Goal: Task Accomplishment & Management: Complete application form

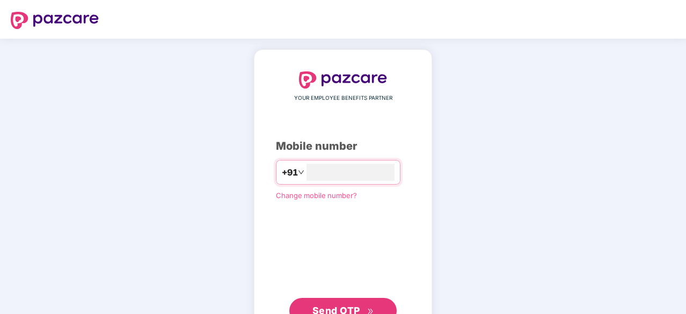
type input "**********"
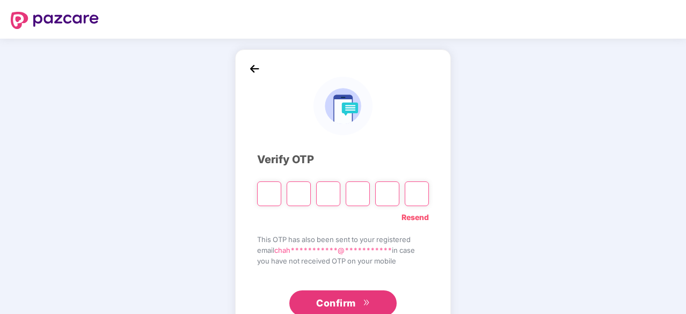
type input "*"
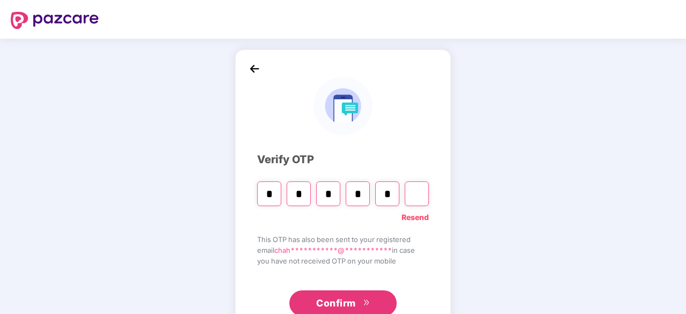
type input "*"
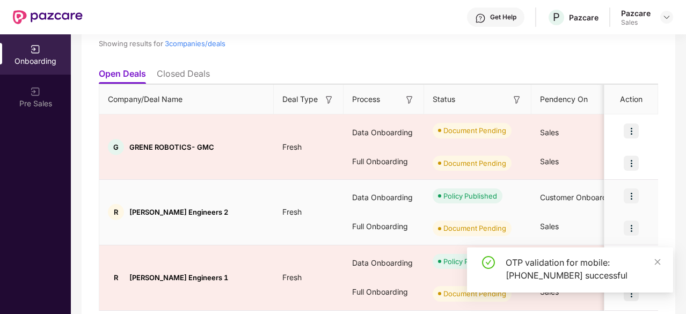
scroll to position [127, 0]
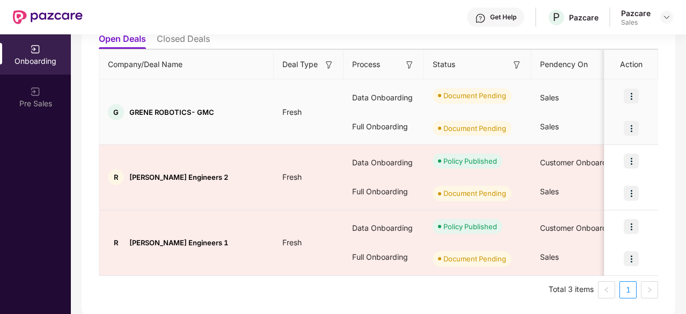
click at [631, 93] on img at bounding box center [630, 96] width 15 height 15
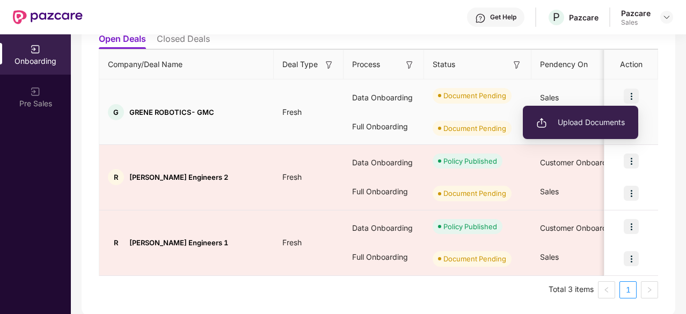
click at [592, 125] on span "Upload Documents" at bounding box center [580, 122] width 89 height 12
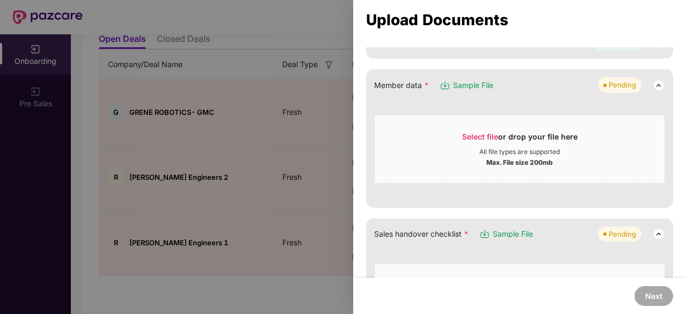
scroll to position [150, 0]
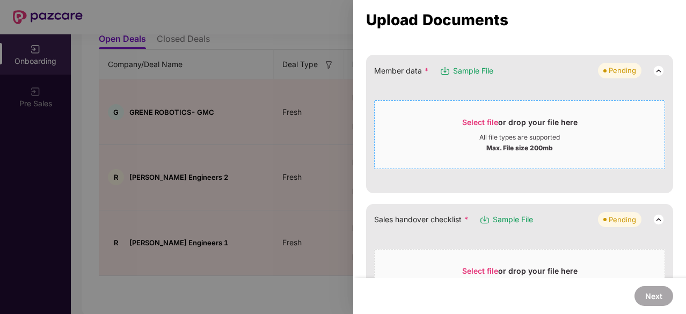
click at [473, 112] on span "Select file or drop your file here All file types are supported Max. File size …" at bounding box center [519, 134] width 290 height 51
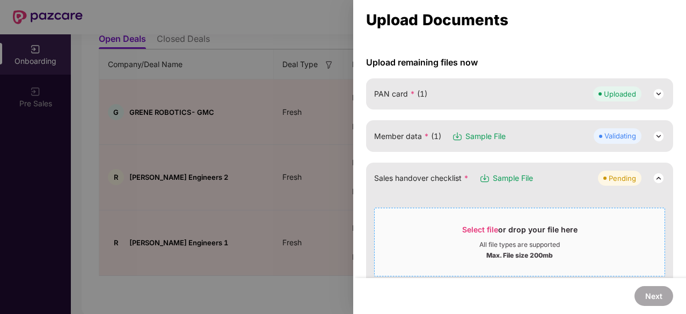
scroll to position [87, 0]
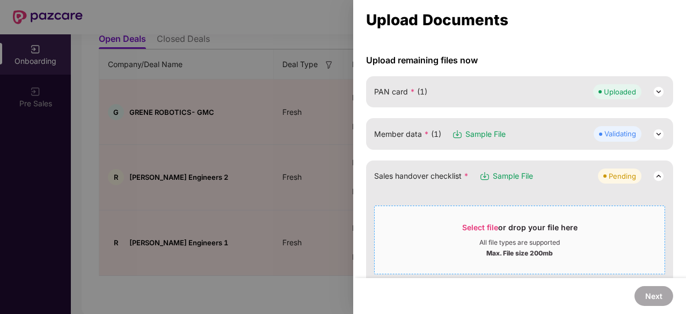
click at [479, 226] on span "Select file" at bounding box center [480, 227] width 36 height 9
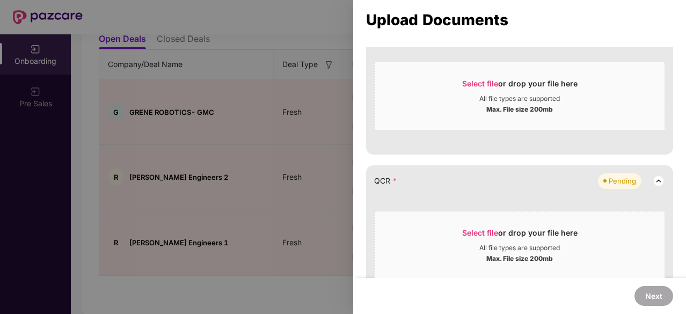
scroll to position [0, 0]
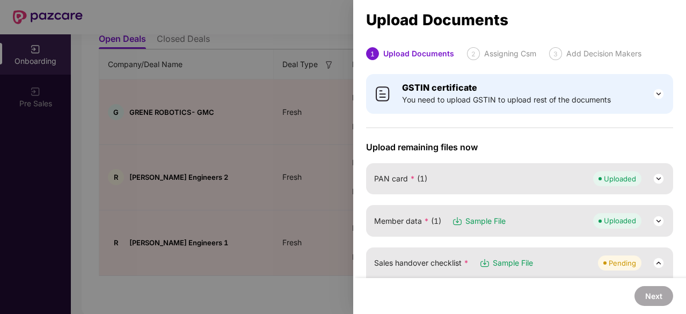
click at [252, 147] on div at bounding box center [343, 157] width 686 height 314
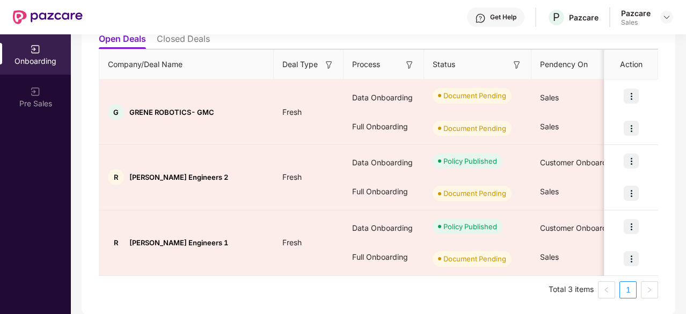
click at [193, 41] on li "Closed Deals" at bounding box center [183, 41] width 53 height 16
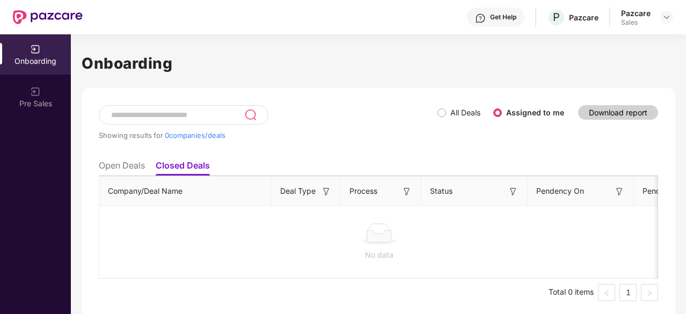
click at [127, 166] on li "Open Deals" at bounding box center [122, 168] width 46 height 16
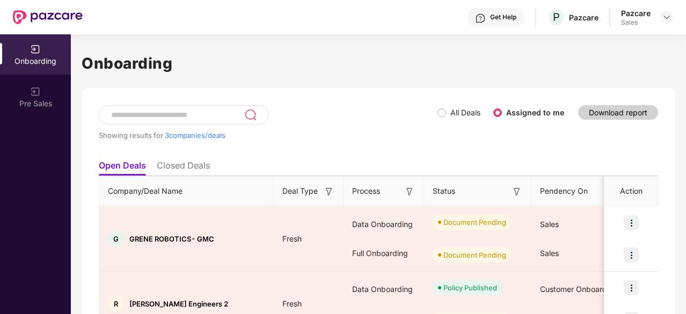
click at [436, 109] on div "Showing results for 3 companies/deals" at bounding box center [268, 129] width 339 height 49
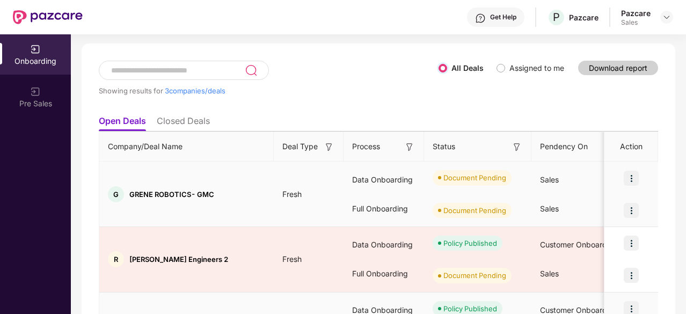
scroll to position [48, 0]
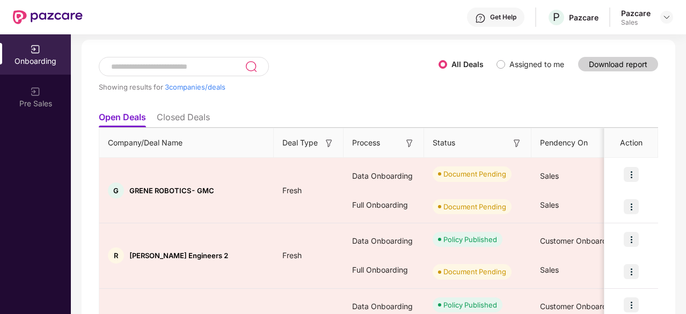
click at [191, 118] on li "Closed Deals" at bounding box center [183, 120] width 53 height 16
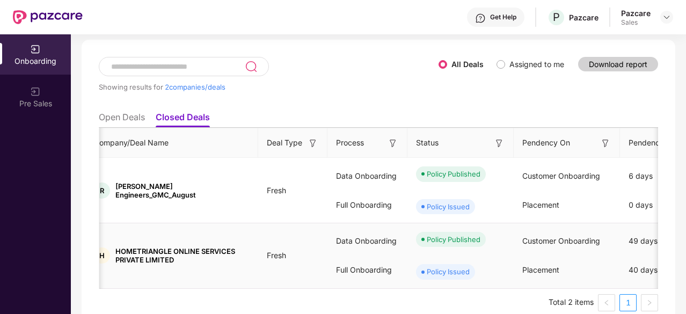
scroll to position [0, 0]
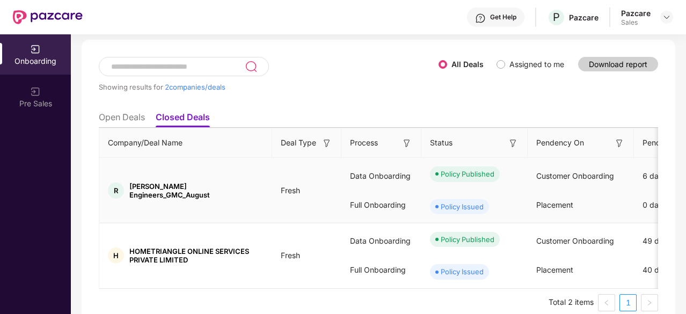
click at [187, 193] on span "[PERSON_NAME] Engineers_GMC_August" at bounding box center [196, 190] width 134 height 17
drag, startPoint x: 239, startPoint y: 187, endPoint x: 128, endPoint y: 187, distance: 111.0
click at [128, 187] on div "R [PERSON_NAME] Engineers_GMC_August" at bounding box center [185, 190] width 173 height 17
copy span "[PERSON_NAME] Engineers_GMC_August"
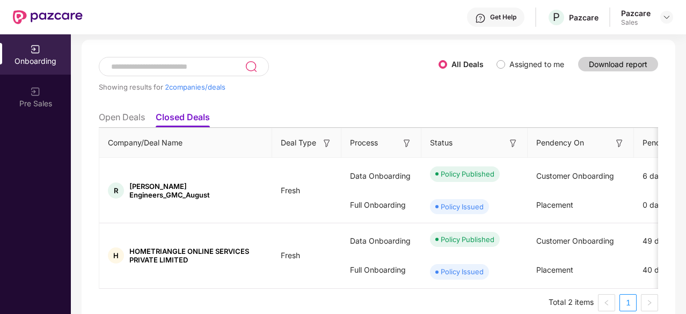
click at [116, 116] on li "Open Deals" at bounding box center [122, 120] width 46 height 16
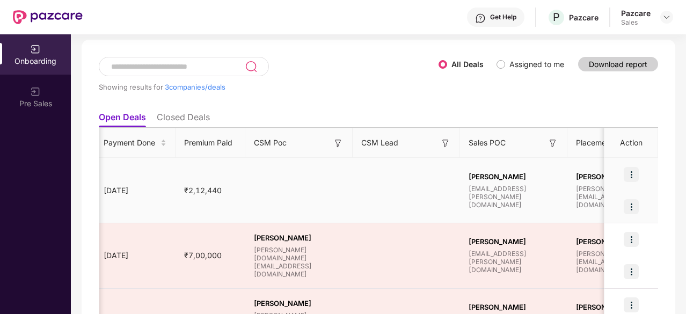
scroll to position [0, 764]
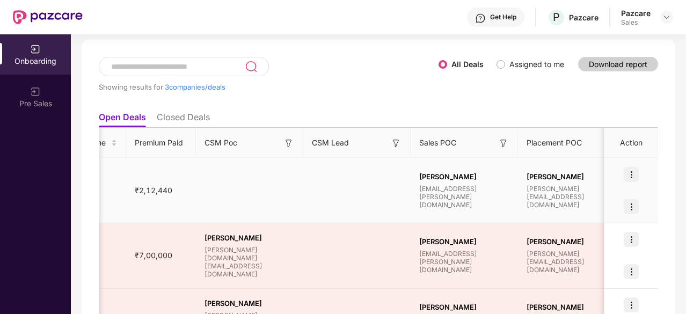
click at [628, 174] on img at bounding box center [630, 174] width 15 height 15
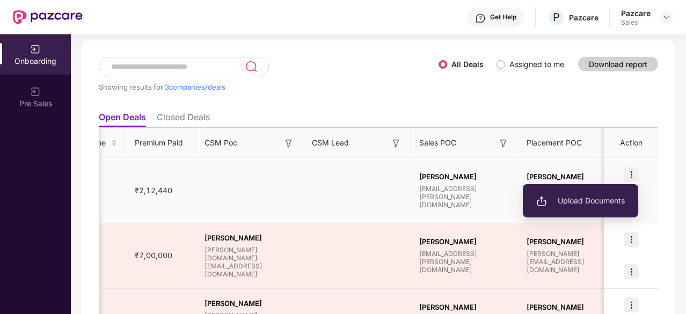
click at [628, 174] on img at bounding box center [630, 174] width 15 height 15
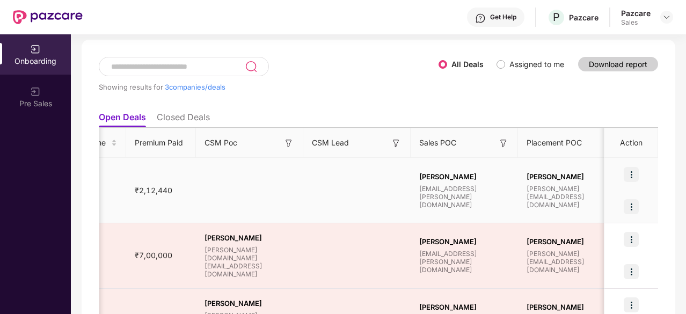
click at [628, 174] on img at bounding box center [630, 174] width 15 height 15
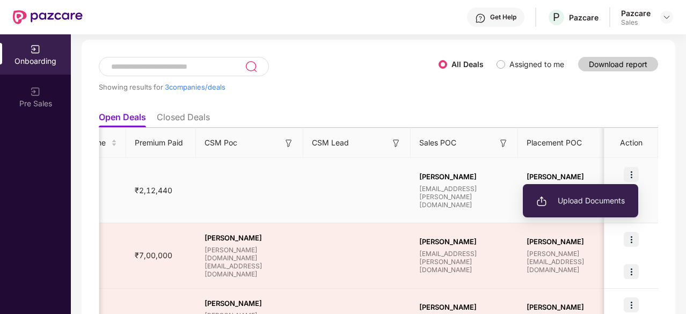
click at [595, 203] on span "Upload Documents" at bounding box center [580, 201] width 89 height 12
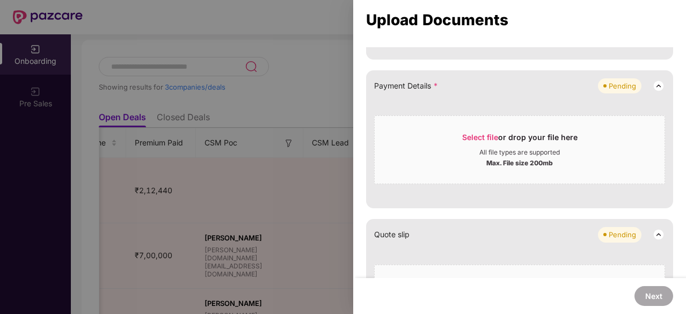
scroll to position [475, 0]
click at [485, 138] on span "Select file" at bounding box center [480, 136] width 36 height 9
